Goal: Find specific page/section

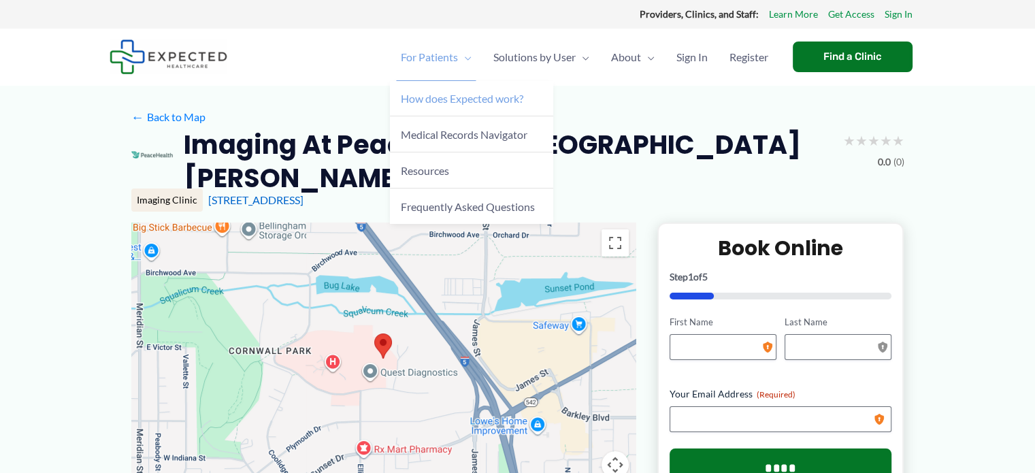
click at [436, 100] on span "How does Expected work?" at bounding box center [462, 98] width 123 height 13
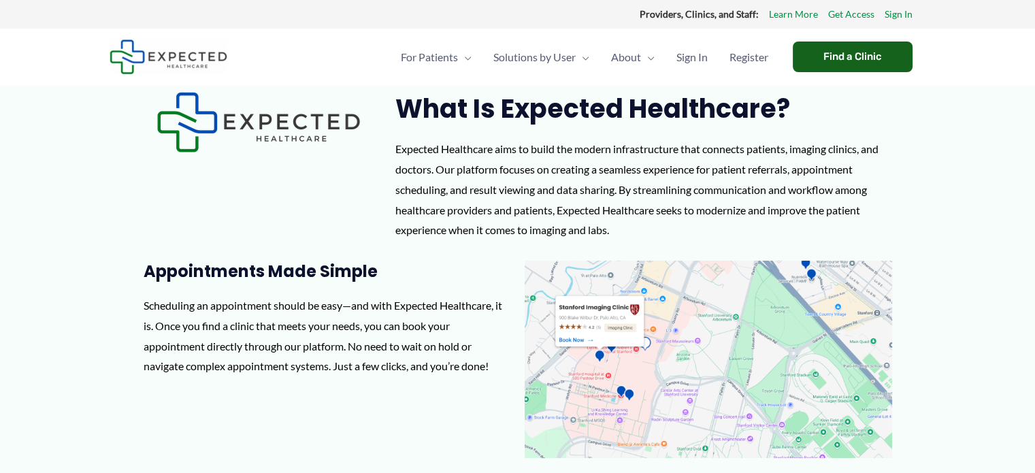
click at [818, 52] on div "Find a Clinic" at bounding box center [853, 57] width 120 height 31
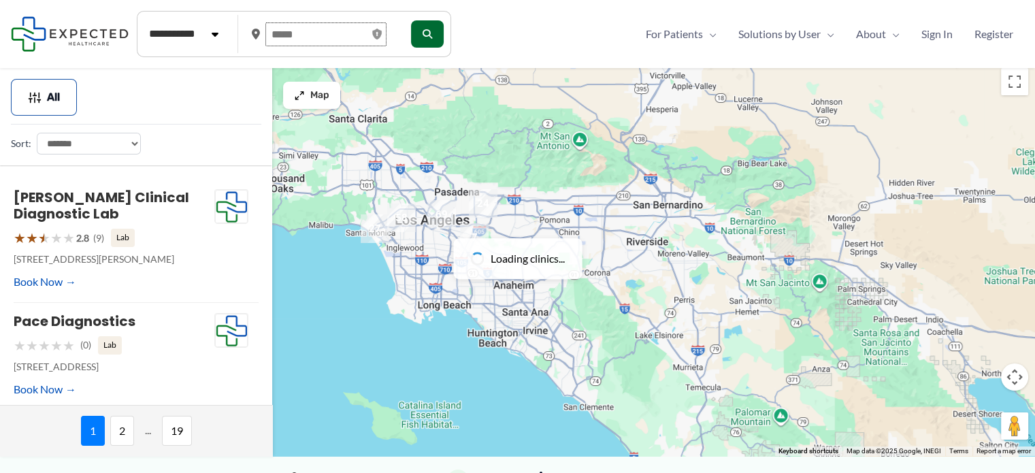
click at [330, 44] on input "text" at bounding box center [325, 34] width 121 height 24
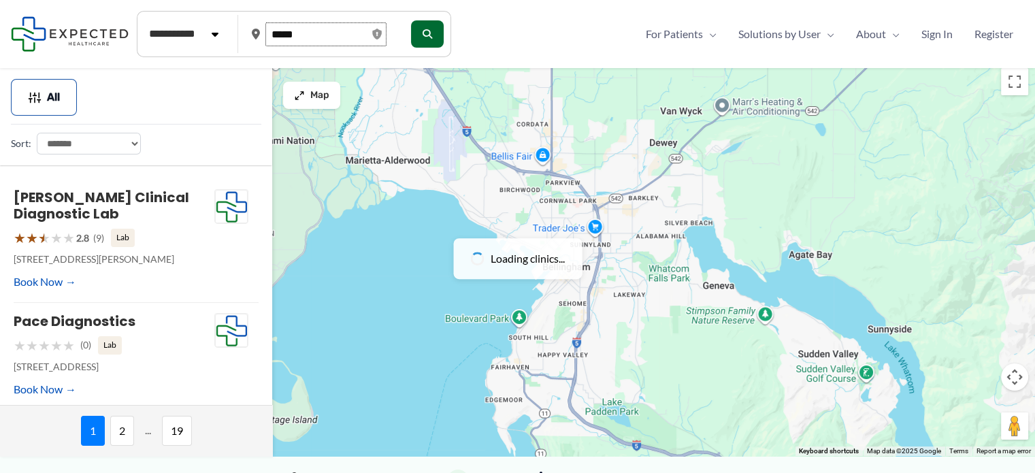
type input "*****"
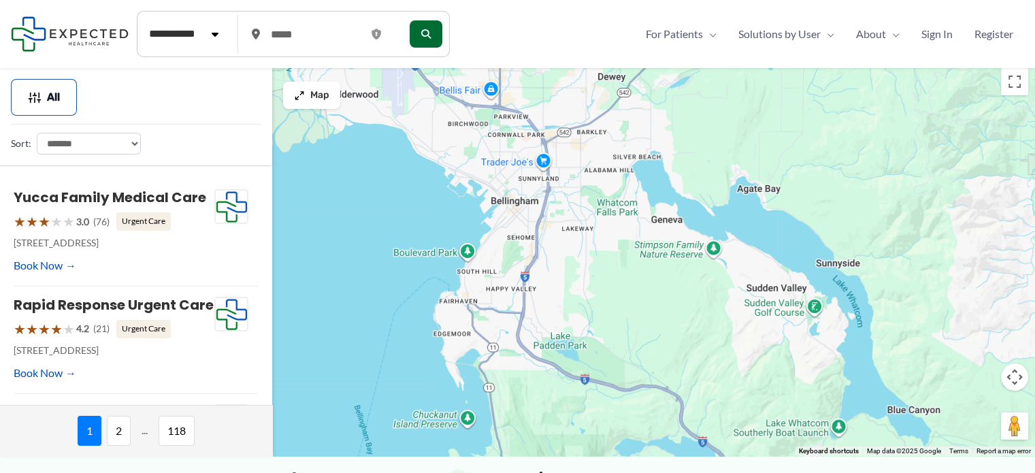
drag, startPoint x: 583, startPoint y: 277, endPoint x: 581, endPoint y: 212, distance: 65.4
click at [581, 212] on div at bounding box center [517, 258] width 1035 height 395
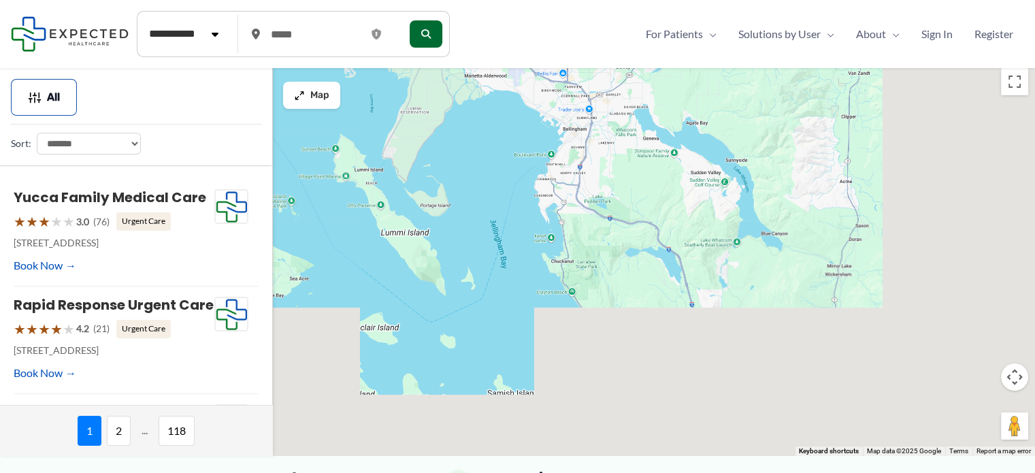
drag, startPoint x: 614, startPoint y: 272, endPoint x: 607, endPoint y: 114, distance: 158.8
click at [607, 114] on div at bounding box center [517, 258] width 1035 height 395
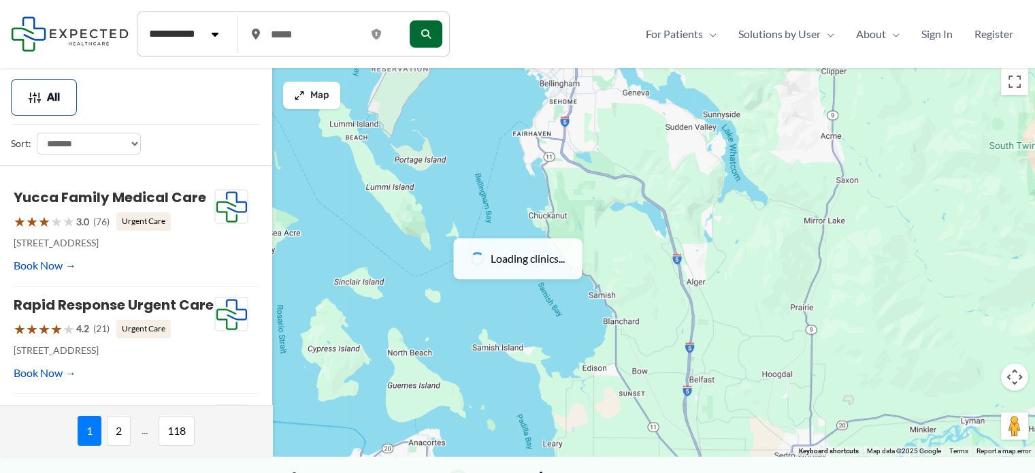
drag, startPoint x: 611, startPoint y: 285, endPoint x: 577, endPoint y: 197, distance: 93.5
click at [577, 197] on div at bounding box center [517, 258] width 1035 height 395
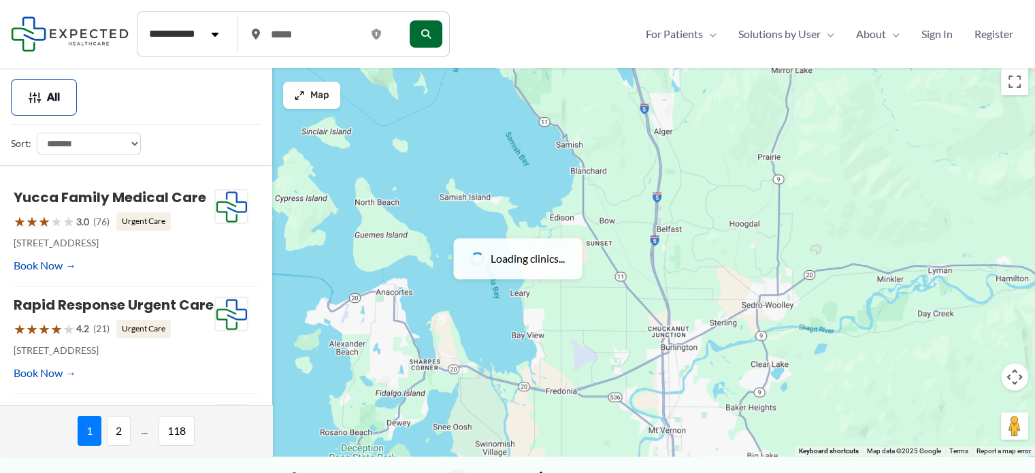
drag, startPoint x: 630, startPoint y: 265, endPoint x: 626, endPoint y: 118, distance: 147.8
click at [626, 118] on div at bounding box center [517, 258] width 1035 height 395
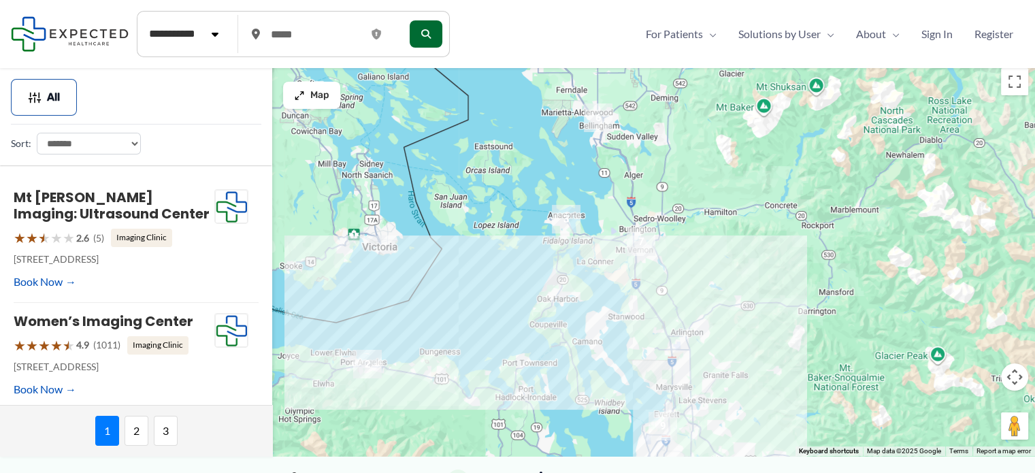
click at [612, 152] on div at bounding box center [517, 258] width 1035 height 395
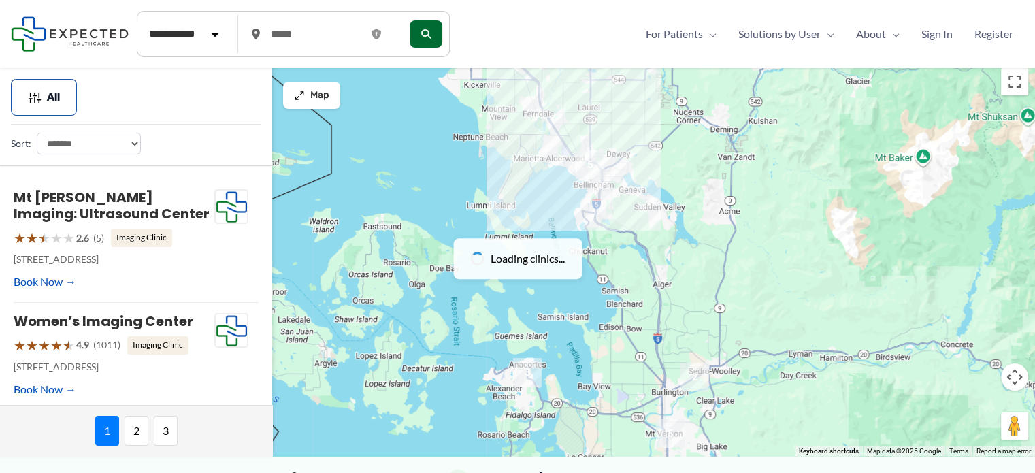
drag, startPoint x: 587, startPoint y: 140, endPoint x: 595, endPoint y: 242, distance: 102.4
click at [595, 242] on div at bounding box center [517, 258] width 1035 height 395
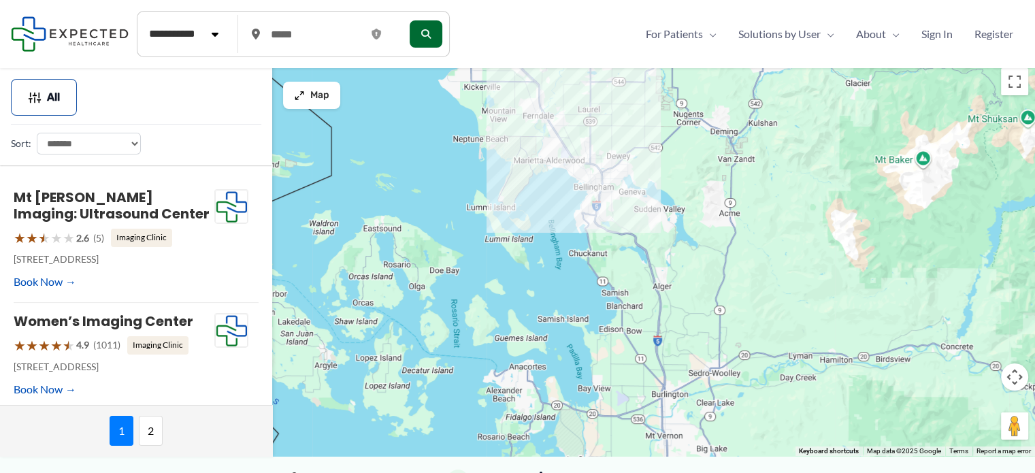
click at [595, 242] on div at bounding box center [517, 258] width 1035 height 395
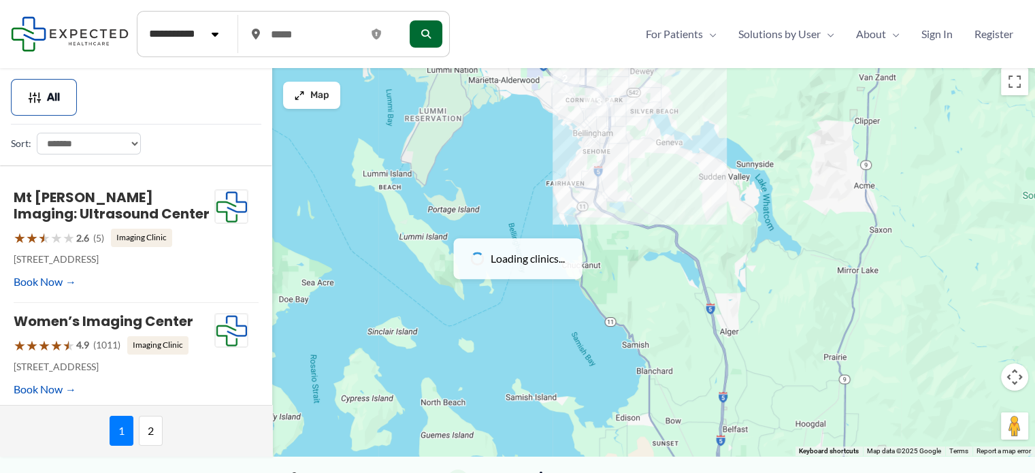
click at [612, 191] on div at bounding box center [517, 258] width 1035 height 395
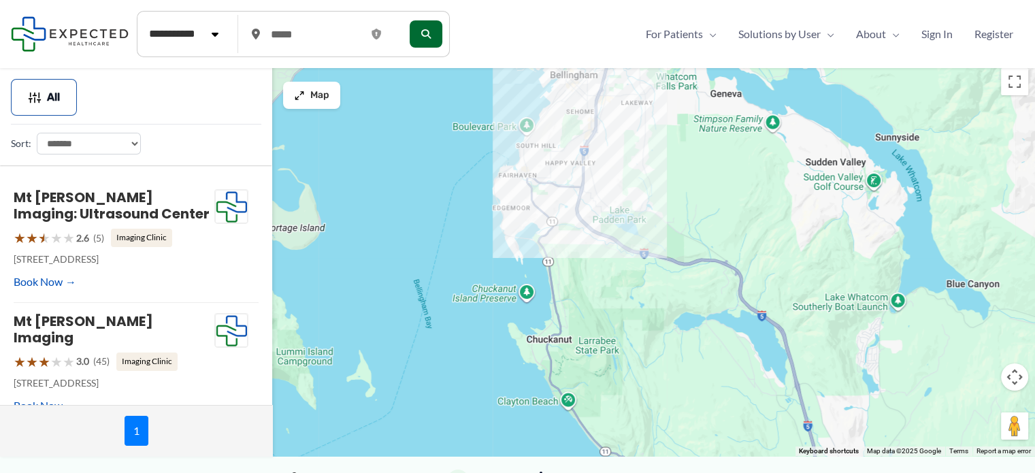
click at [612, 191] on div at bounding box center [517, 258] width 1035 height 395
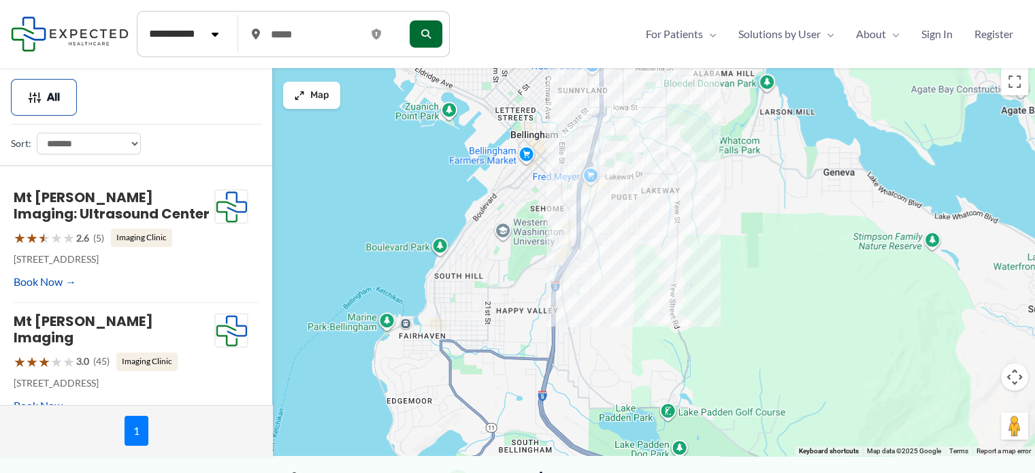
drag, startPoint x: 612, startPoint y: 191, endPoint x: 611, endPoint y: 376, distance: 185.8
click at [611, 376] on div at bounding box center [517, 258] width 1035 height 395
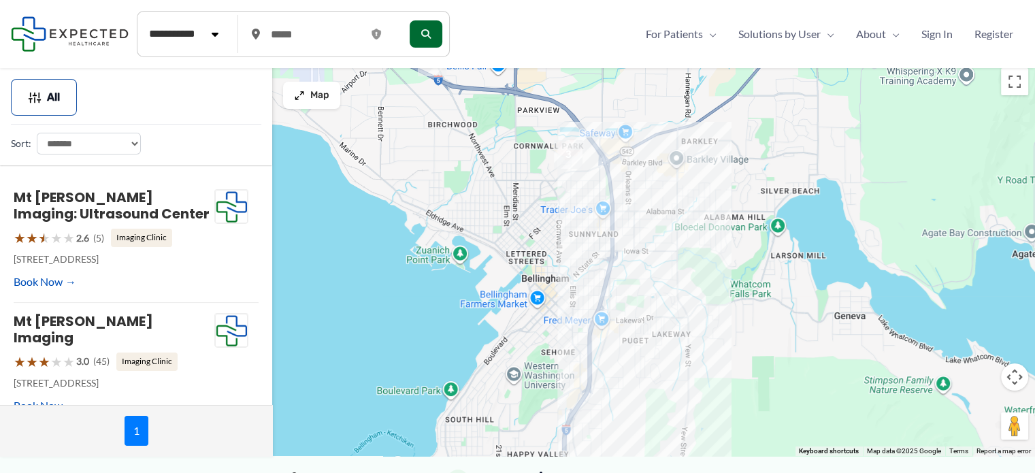
drag, startPoint x: 617, startPoint y: 215, endPoint x: 626, endPoint y: 331, distance: 116.1
click at [626, 331] on div at bounding box center [517, 258] width 1035 height 395
click at [607, 287] on div at bounding box center [517, 258] width 1035 height 395
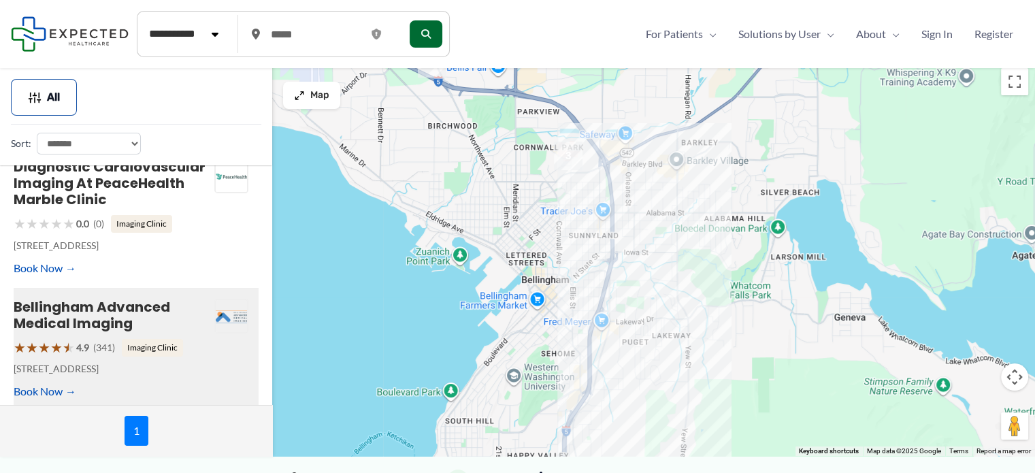
scroll to position [566, 0]
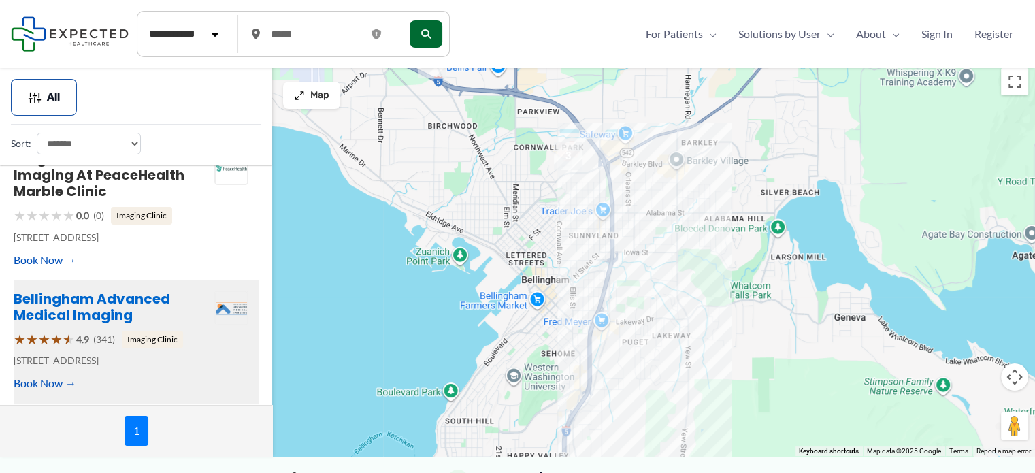
click at [112, 315] on link "Bellingham Advanced Medical Imaging" at bounding box center [92, 306] width 157 height 35
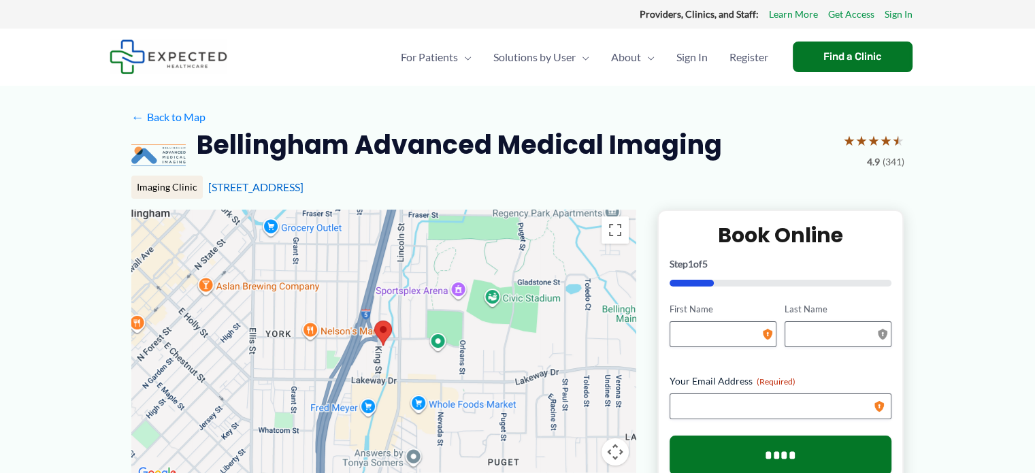
click at [368, 149] on h2 "Bellingham Advanced Medical Imaging" at bounding box center [460, 144] width 526 height 33
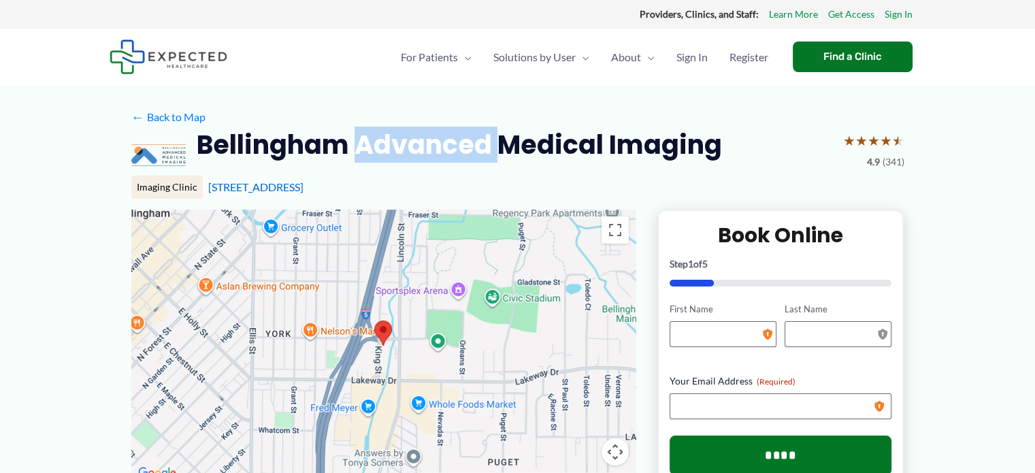
click at [368, 149] on h2 "Bellingham Advanced Medical Imaging" at bounding box center [460, 144] width 526 height 33
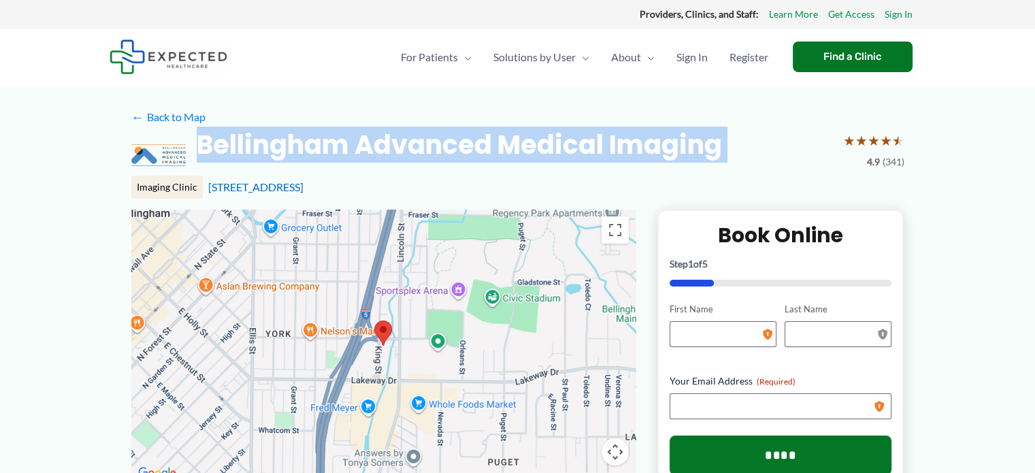
click at [368, 149] on h2 "Bellingham Advanced Medical Imaging" at bounding box center [460, 144] width 526 height 33
copy div "Bellingham Advanced Medical Imaging"
